Goal: Information Seeking & Learning: Learn about a topic

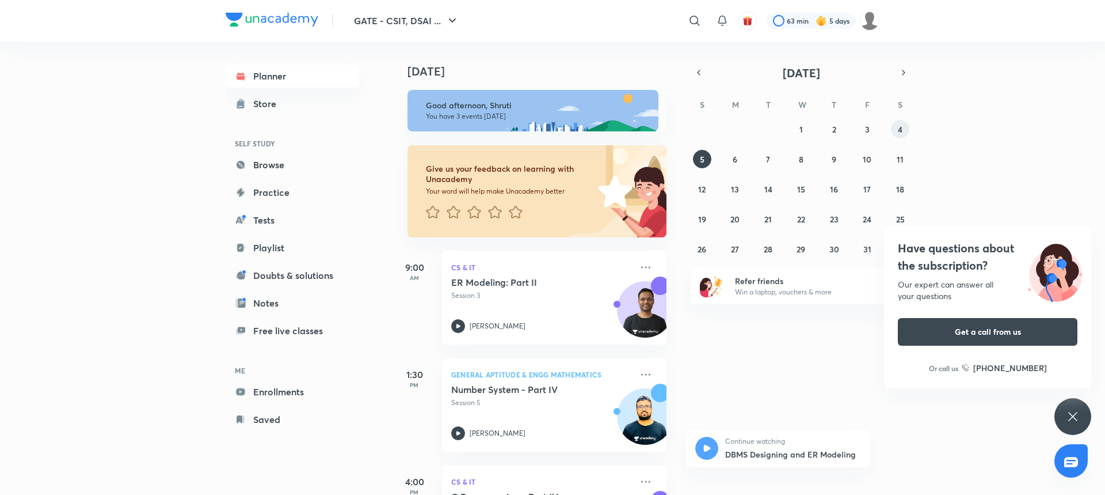
click at [902, 129] on abbr "4" at bounding box center [900, 129] width 5 height 11
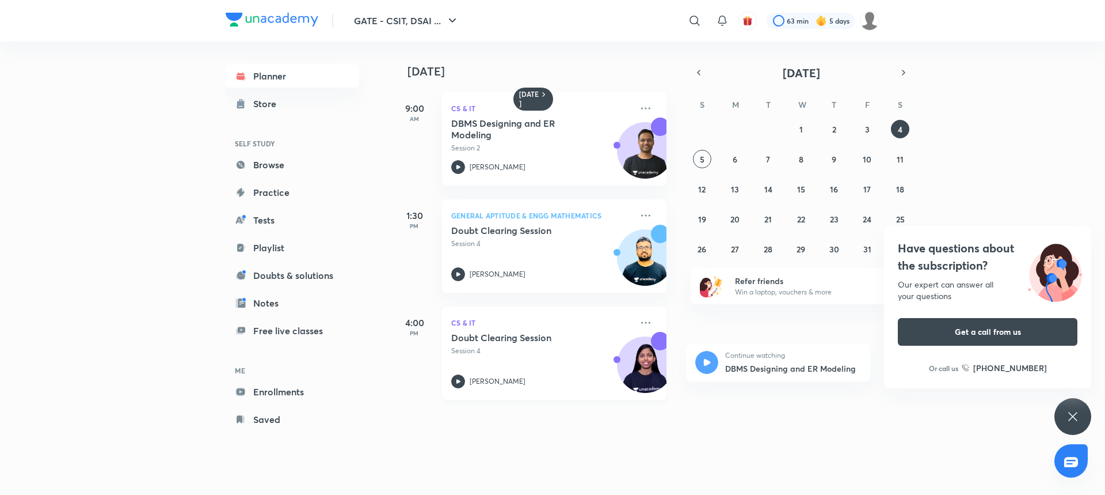
click at [478, 381] on p "[PERSON_NAME]" at bounding box center [498, 381] width 56 height 10
